Goal: Task Accomplishment & Management: Use online tool/utility

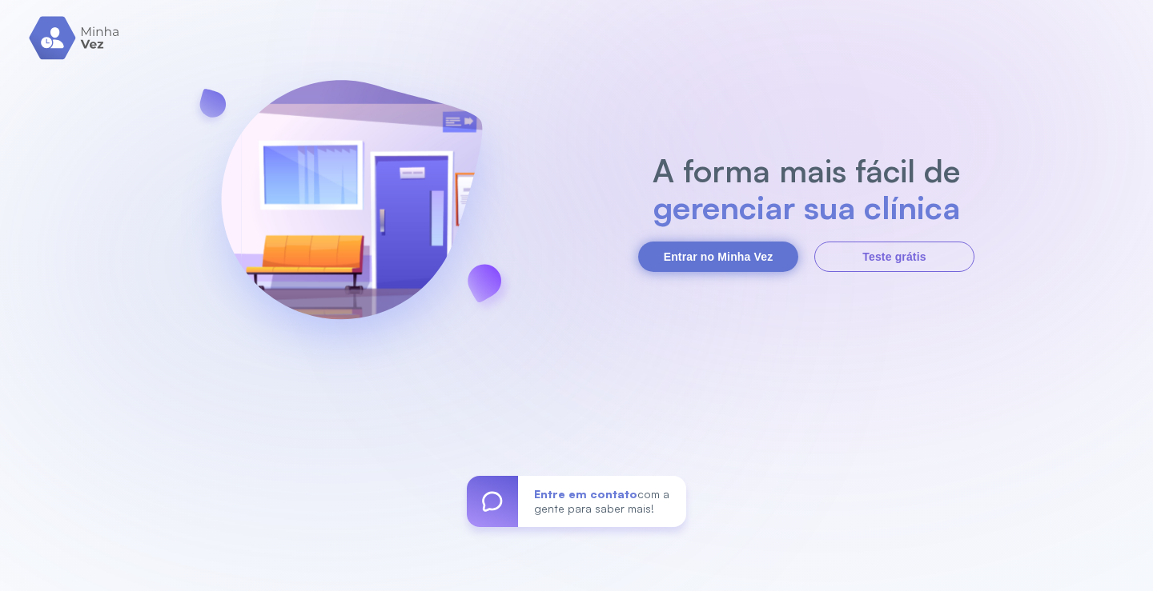
click at [740, 258] on button "Entrar no Minha Vez" at bounding box center [718, 257] width 160 height 30
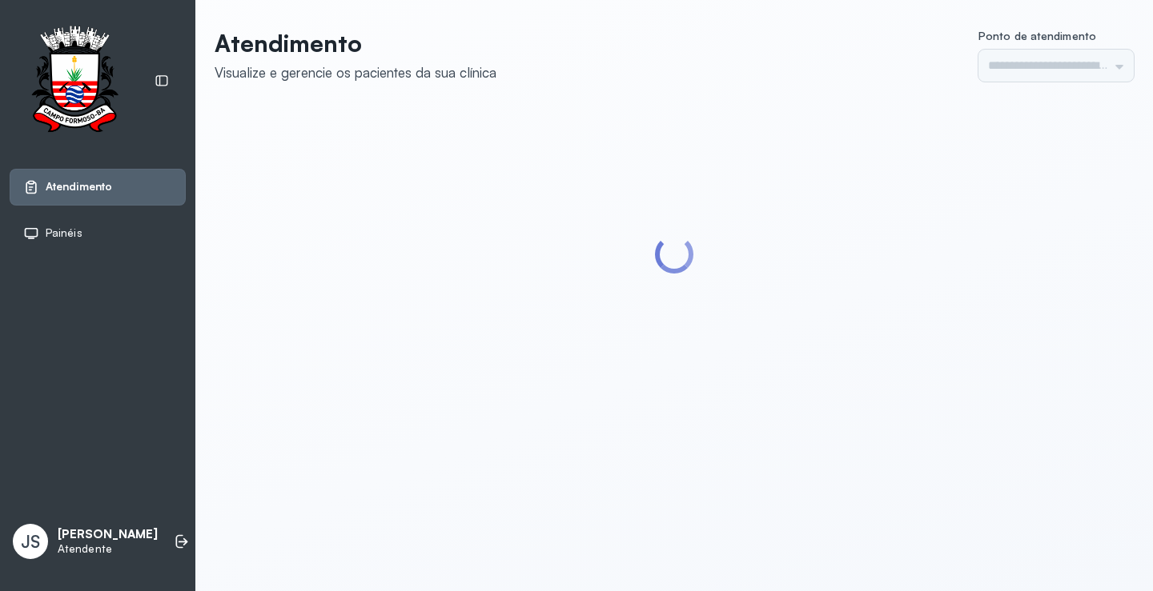
type input "*********"
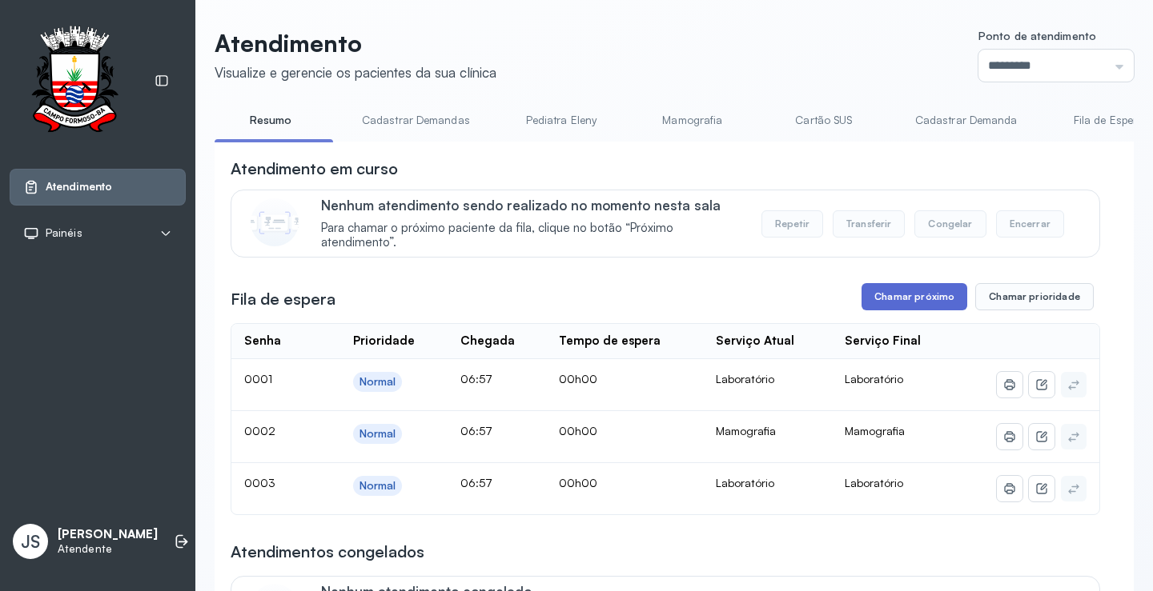
click at [916, 303] on button "Chamar próximo" at bounding box center [914, 296] width 106 height 27
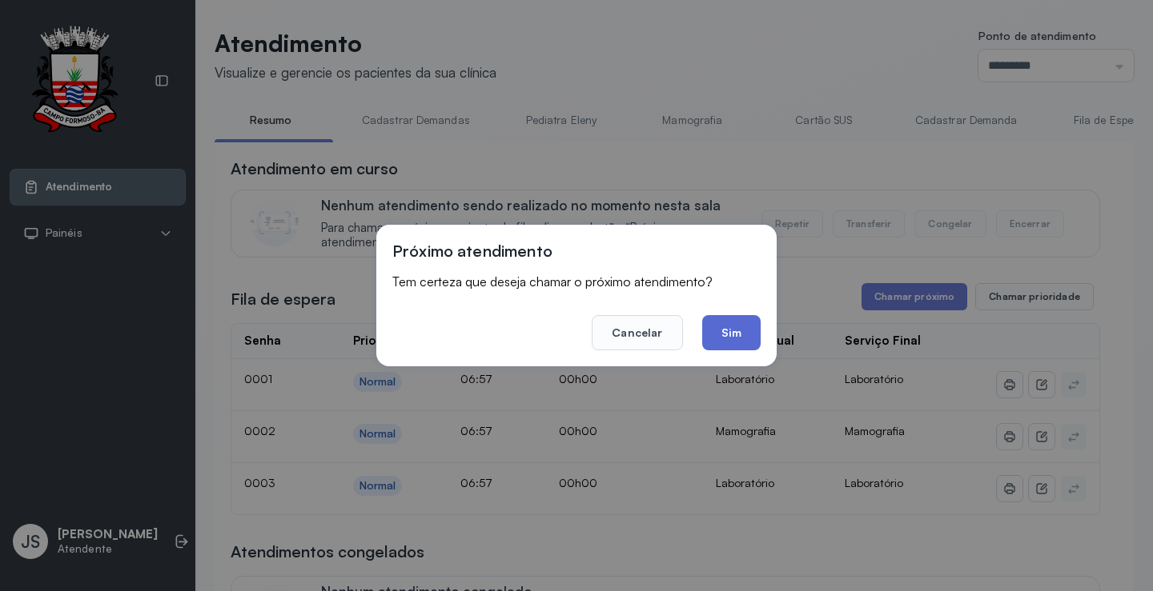
click at [735, 326] on button "Sim" at bounding box center [731, 332] width 58 height 35
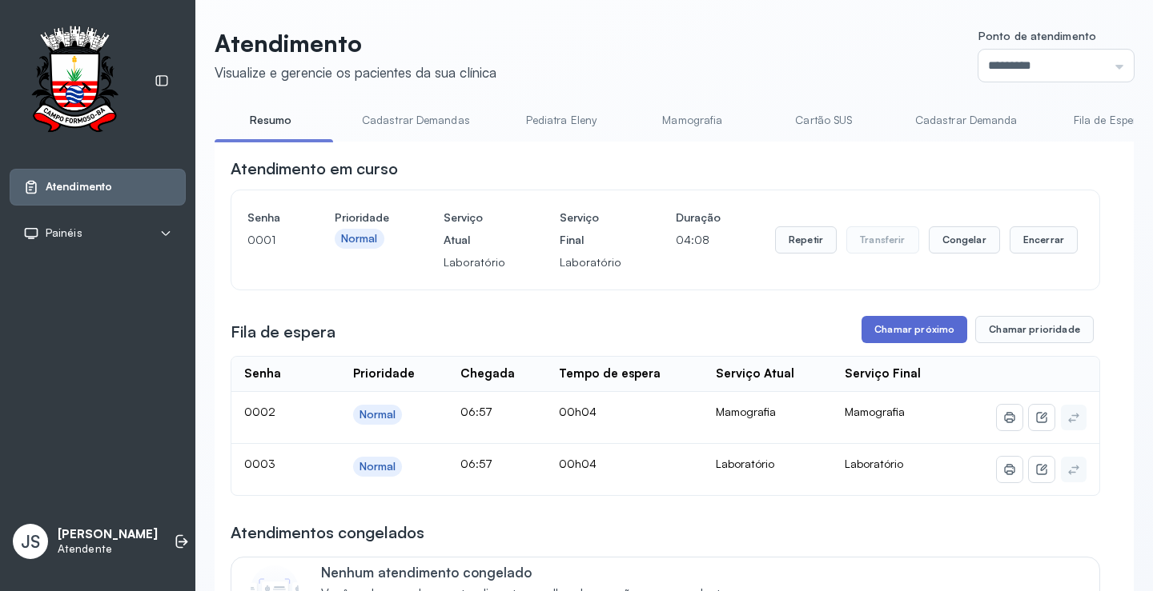
click at [906, 338] on button "Chamar próximo" at bounding box center [914, 329] width 106 height 27
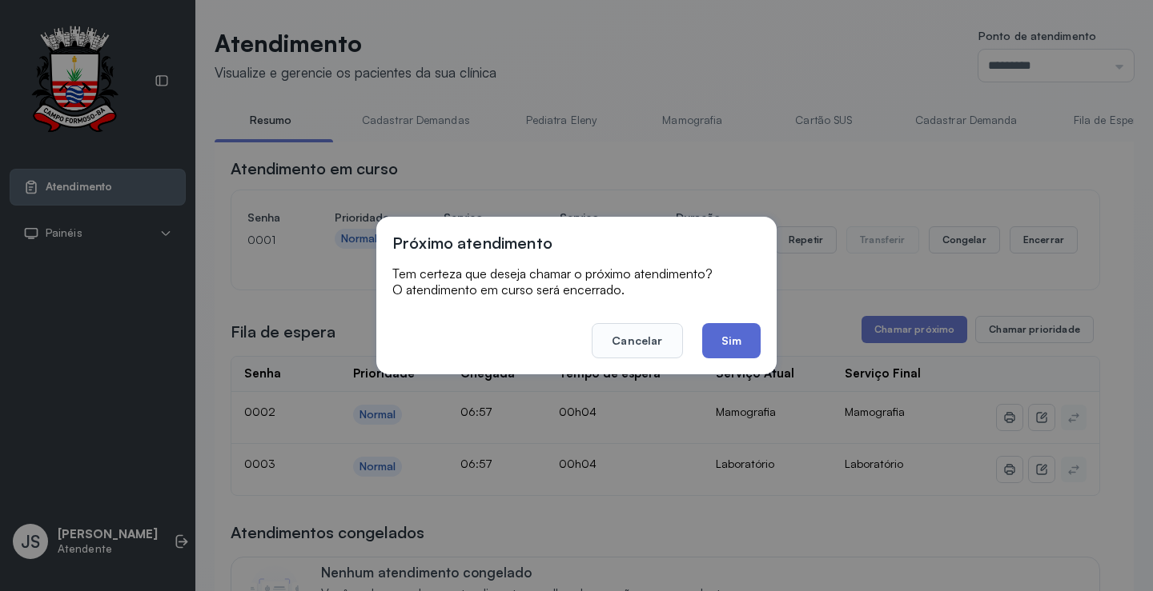
click at [733, 339] on button "Sim" at bounding box center [731, 340] width 58 height 35
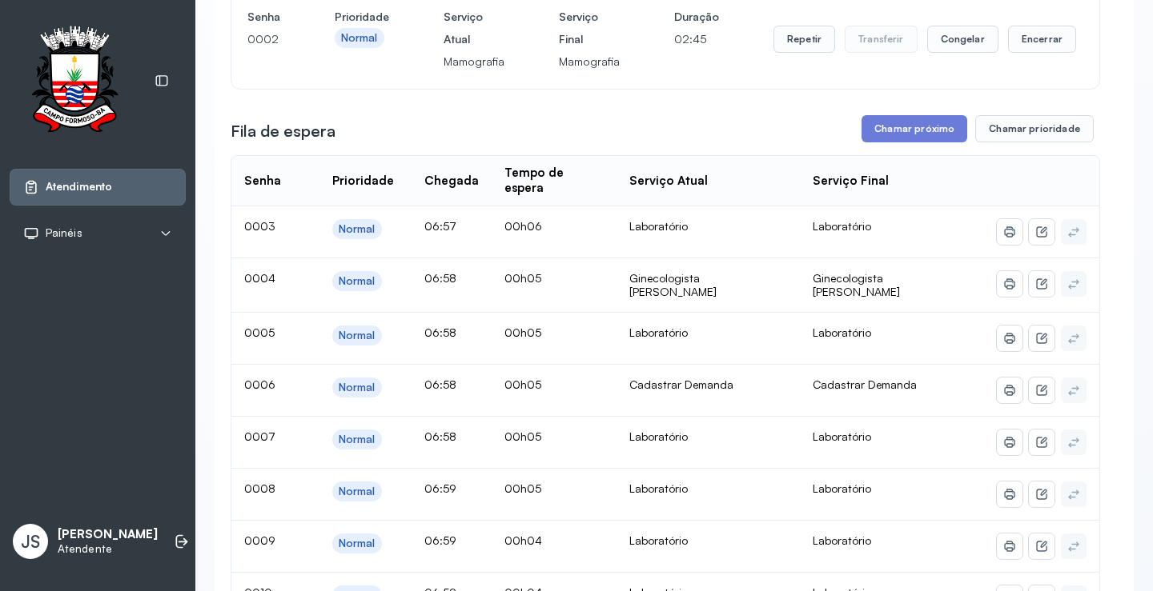
scroll to position [320, 0]
click at [915, 133] on button "Chamar próximo" at bounding box center [914, 127] width 106 height 27
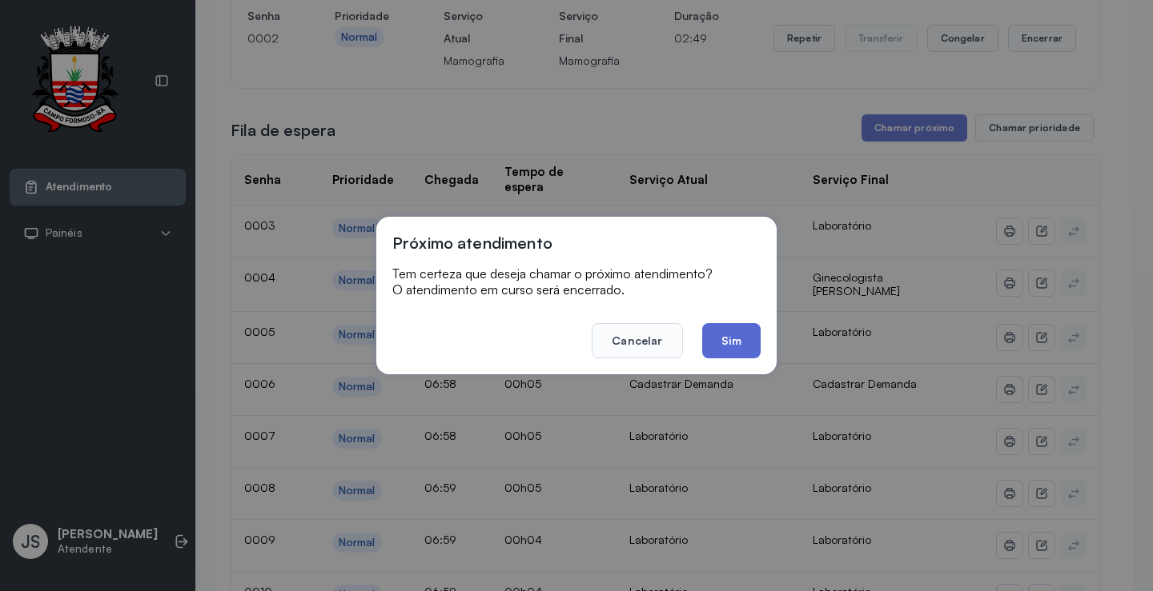
click at [723, 343] on button "Sim" at bounding box center [731, 340] width 58 height 35
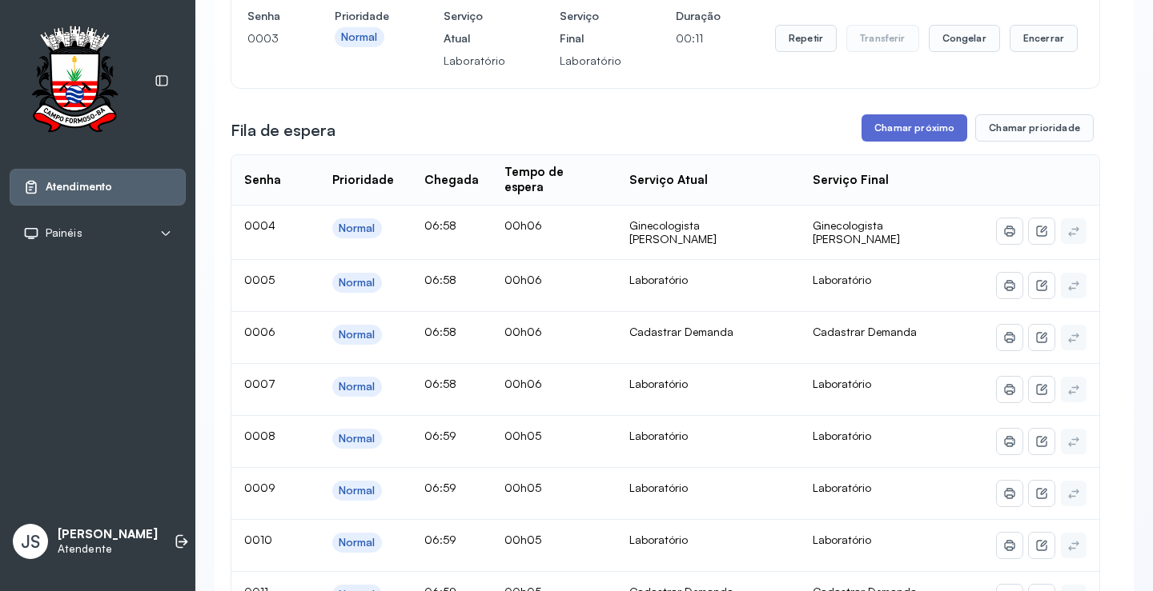
click at [912, 136] on button "Chamar próximo" at bounding box center [914, 127] width 106 height 27
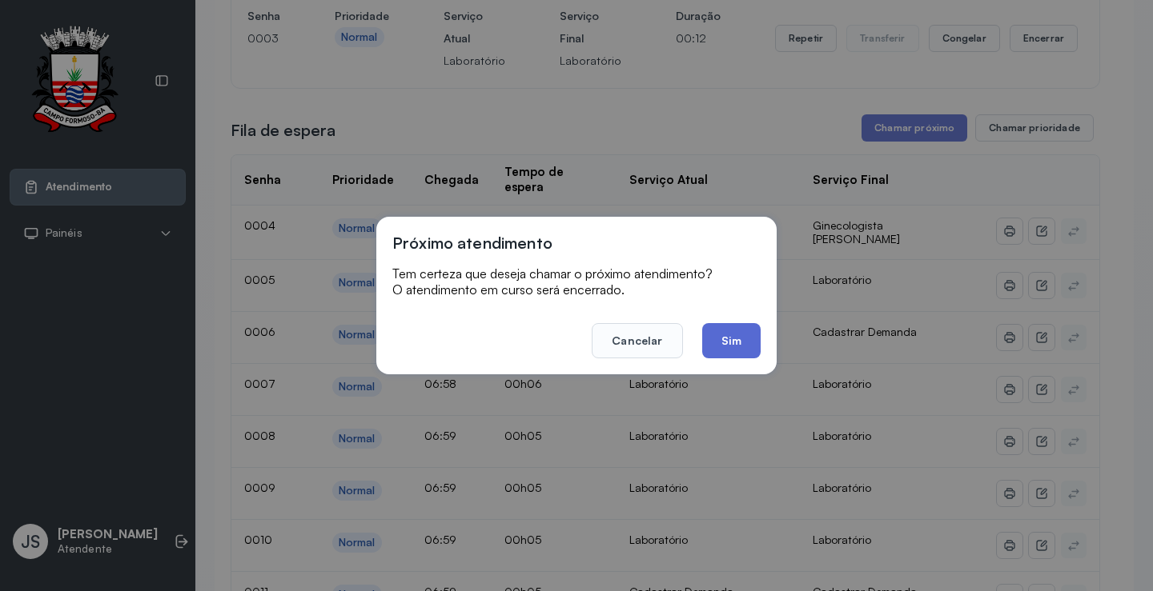
click at [740, 338] on button "Sim" at bounding box center [731, 340] width 58 height 35
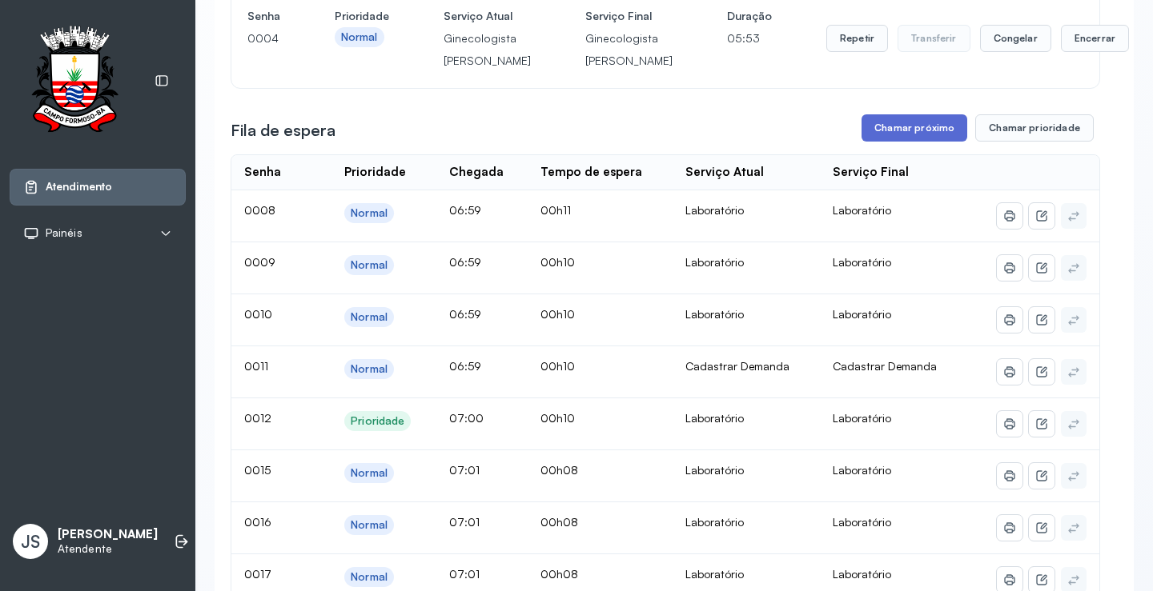
click at [911, 142] on button "Chamar próximo" at bounding box center [914, 127] width 106 height 27
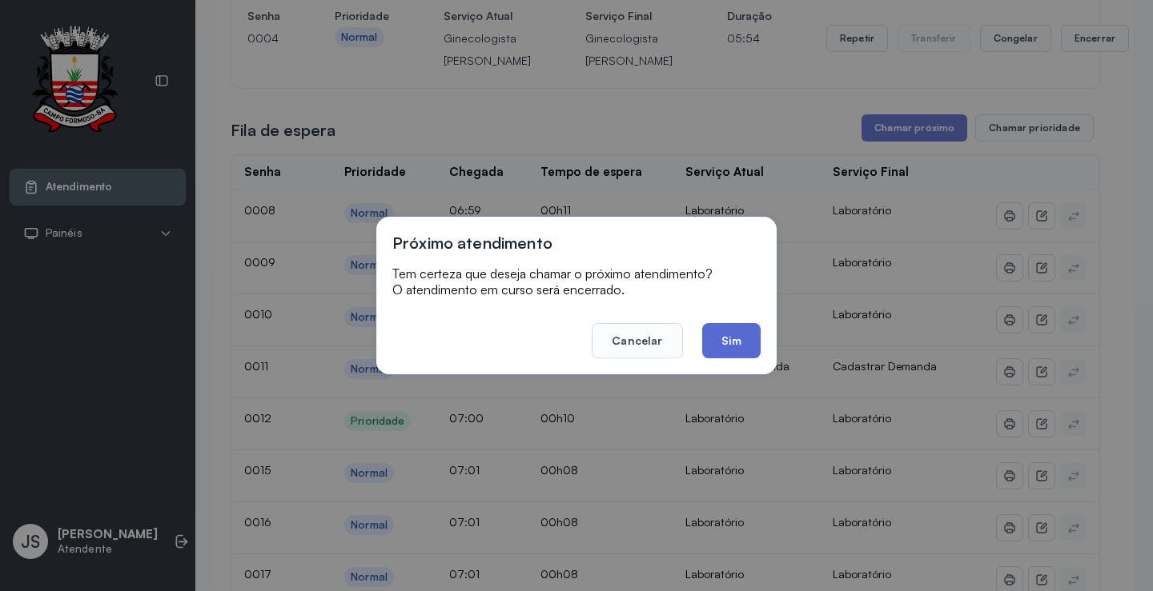
click at [734, 336] on button "Sim" at bounding box center [731, 340] width 58 height 35
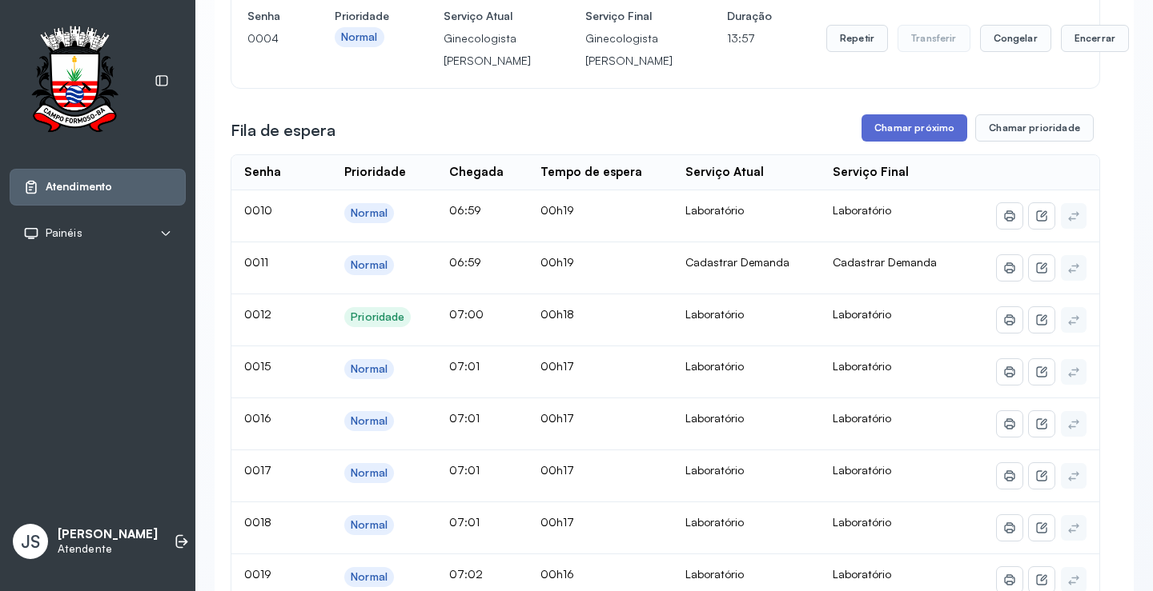
click at [931, 142] on button "Chamar próximo" at bounding box center [914, 127] width 106 height 27
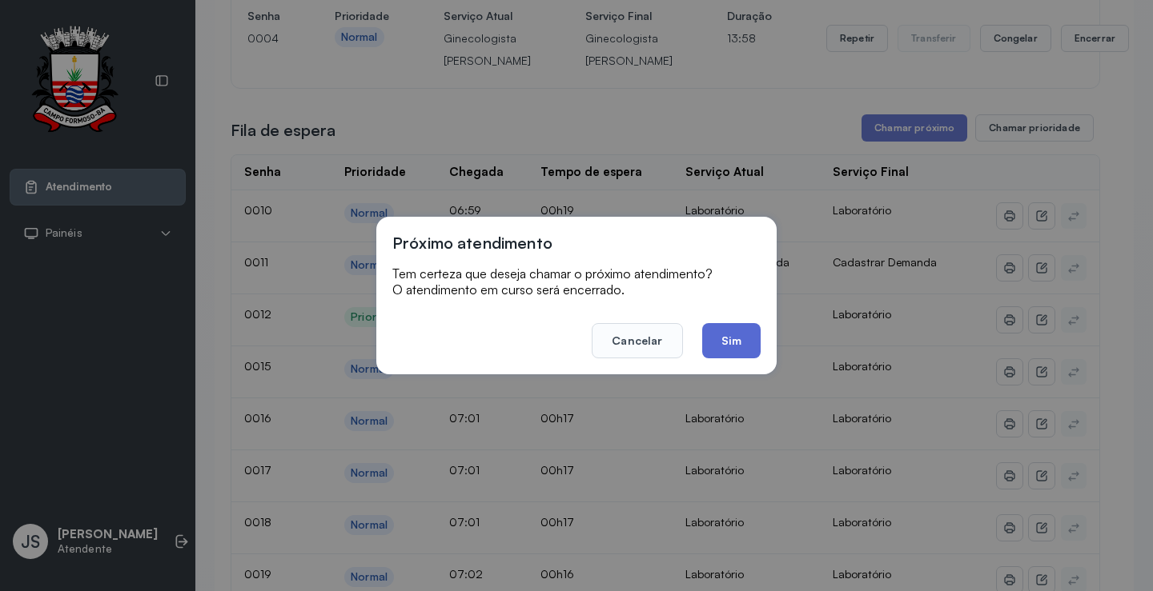
click at [746, 342] on button "Sim" at bounding box center [731, 340] width 58 height 35
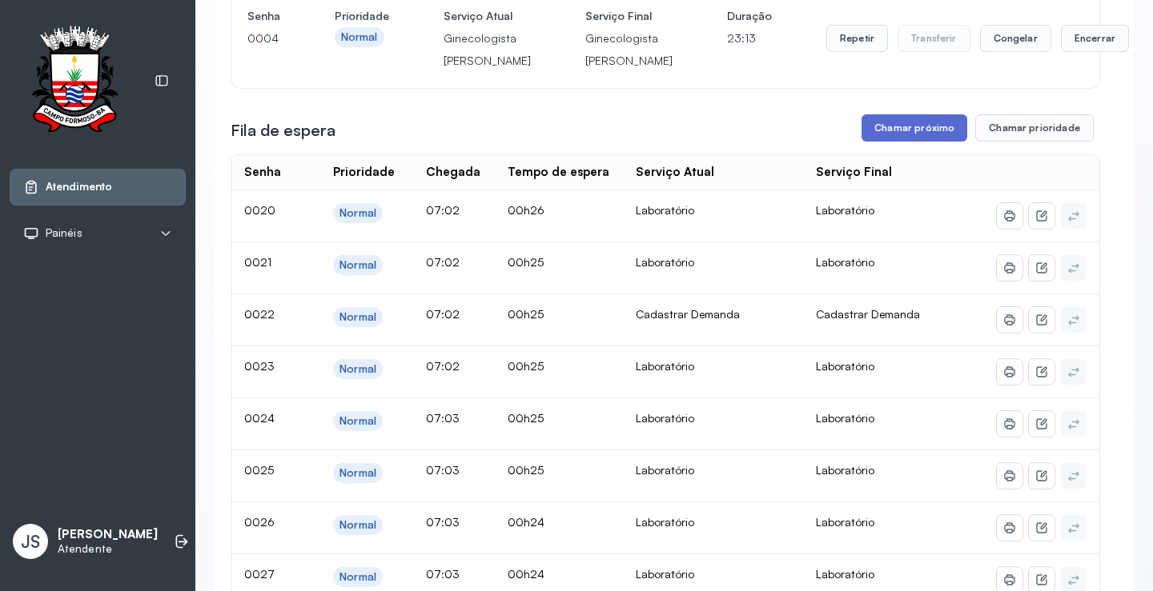
click at [921, 142] on button "Chamar próximo" at bounding box center [914, 127] width 106 height 27
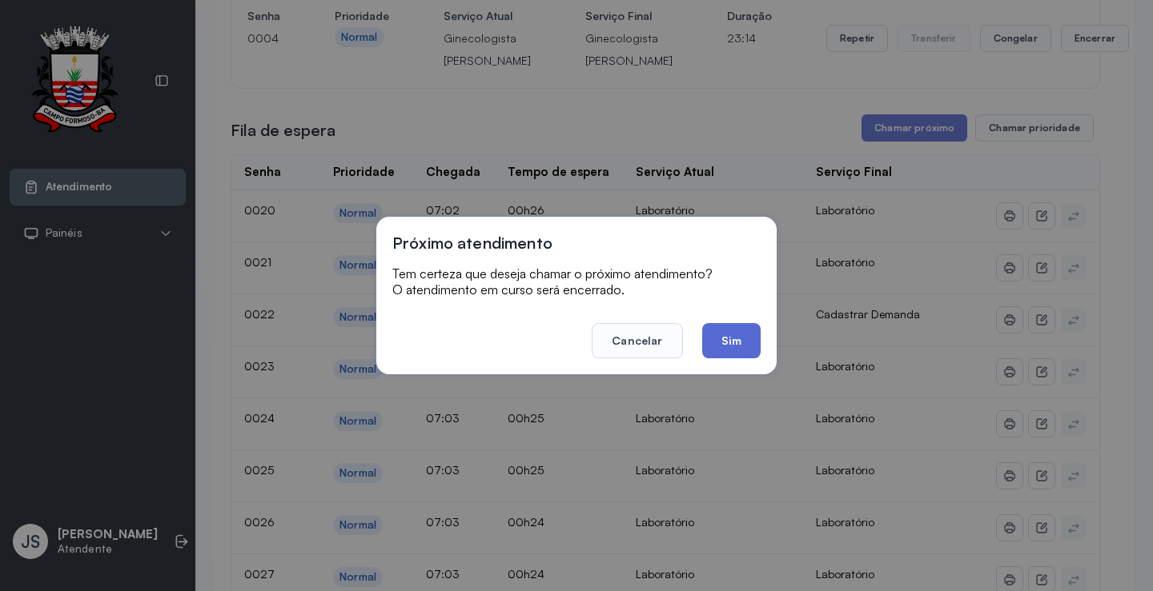
click at [737, 332] on button "Sim" at bounding box center [731, 340] width 58 height 35
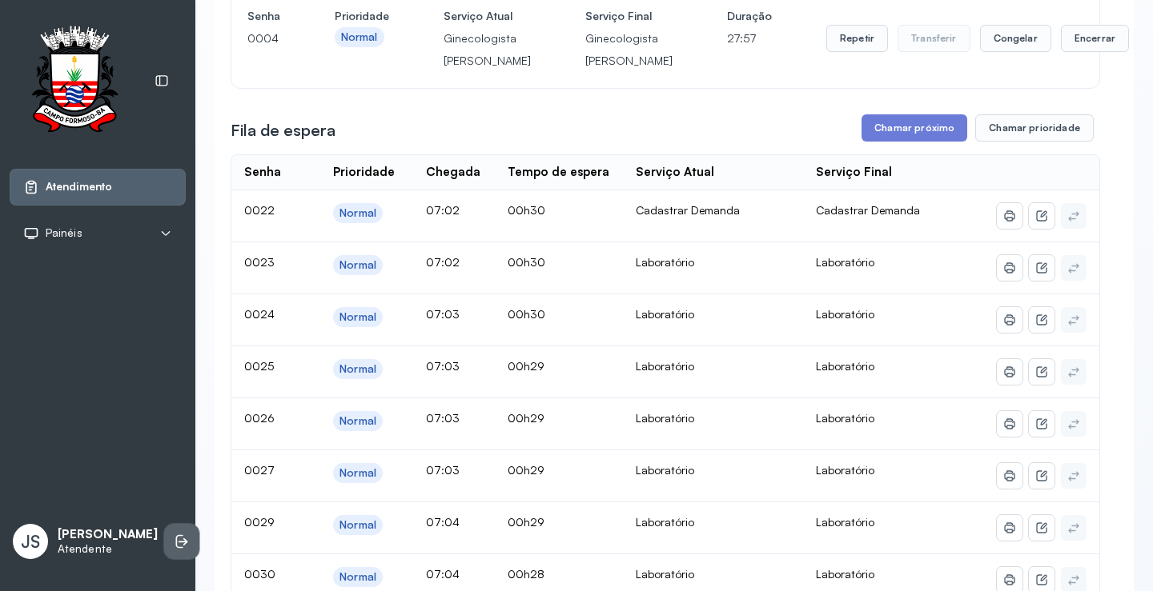
click at [164, 549] on li at bounding box center [181, 541] width 35 height 35
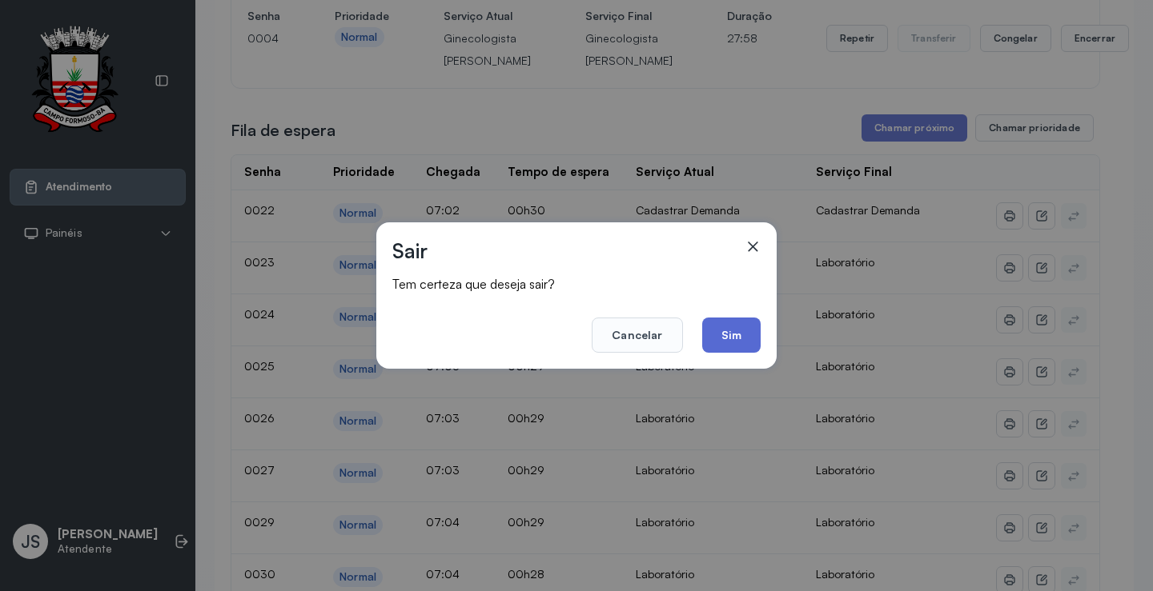
click at [736, 343] on button "Sim" at bounding box center [731, 335] width 58 height 35
